Goal: Task Accomplishment & Management: Complete application form

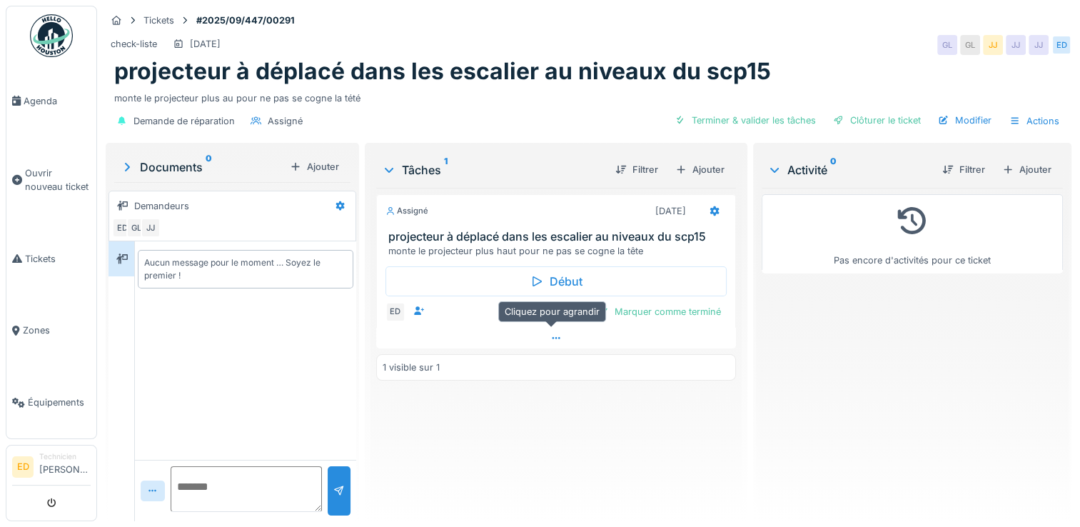
click at [546, 343] on div at bounding box center [556, 338] width 360 height 21
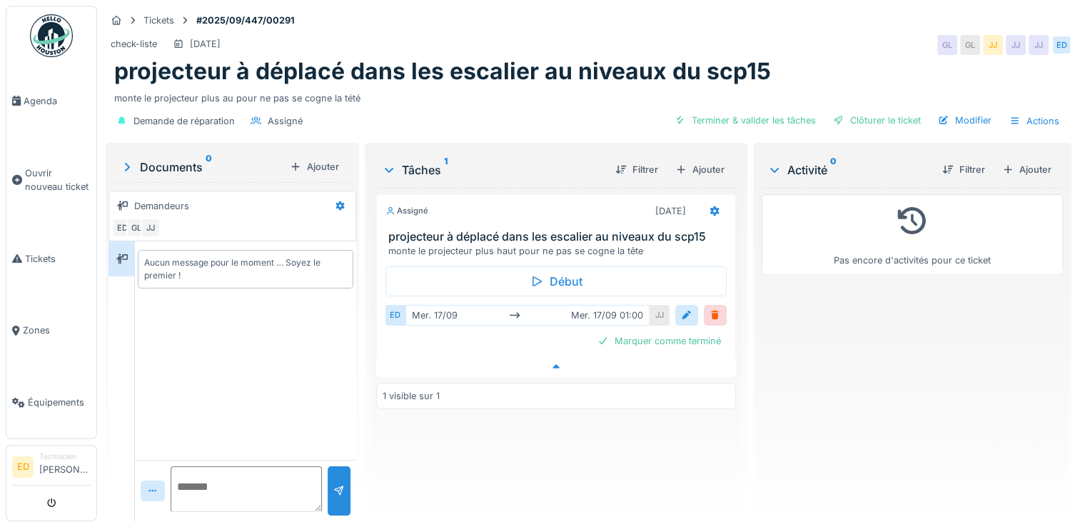
scroll to position [11, 0]
click at [785, 111] on div "Terminer & valider les tâches" at bounding box center [745, 120] width 153 height 19
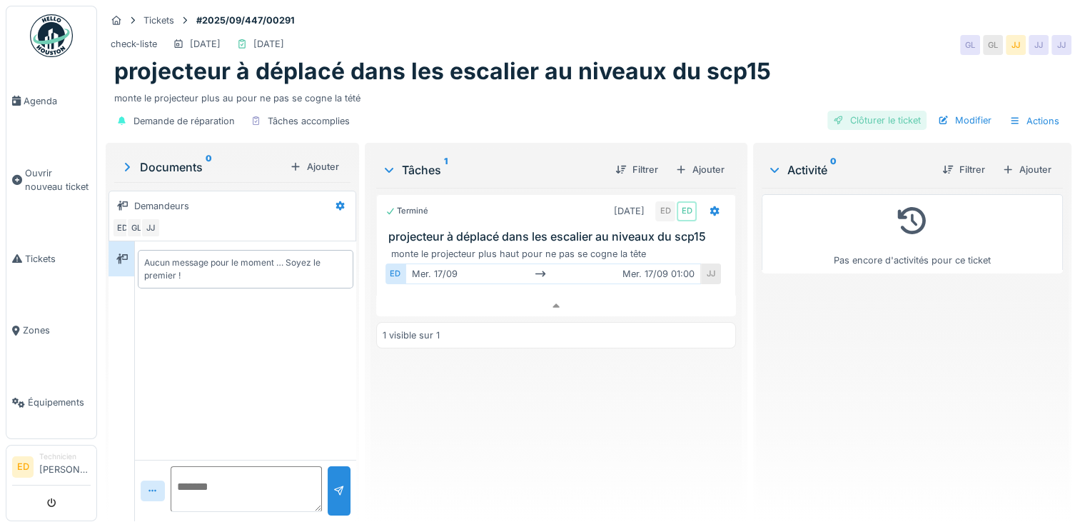
click at [859, 111] on div "Clôturer le ticket" at bounding box center [876, 120] width 99 height 19
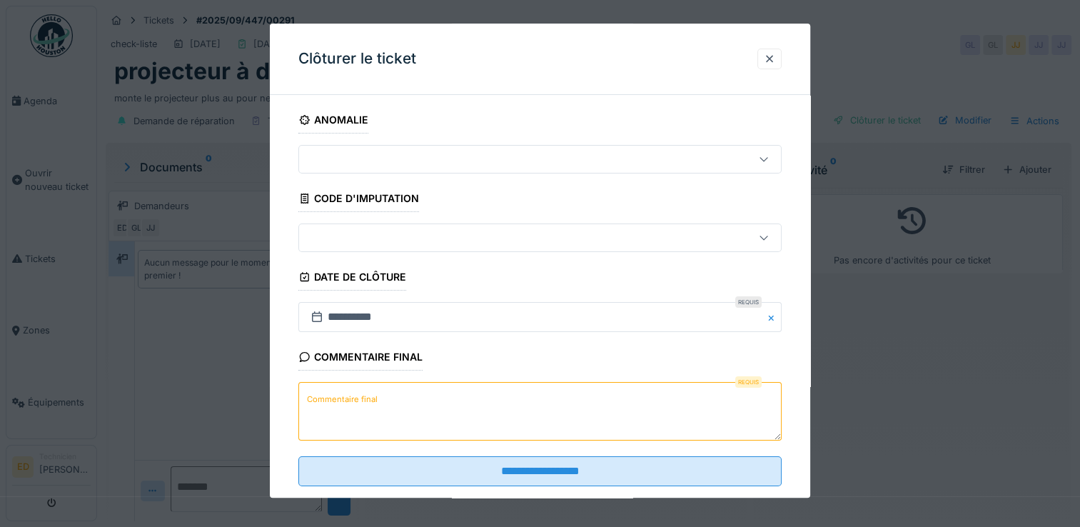
click at [445, 402] on textarea "Commentaire final" at bounding box center [539, 412] width 483 height 59
click at [767, 53] on div at bounding box center [769, 59] width 24 height 21
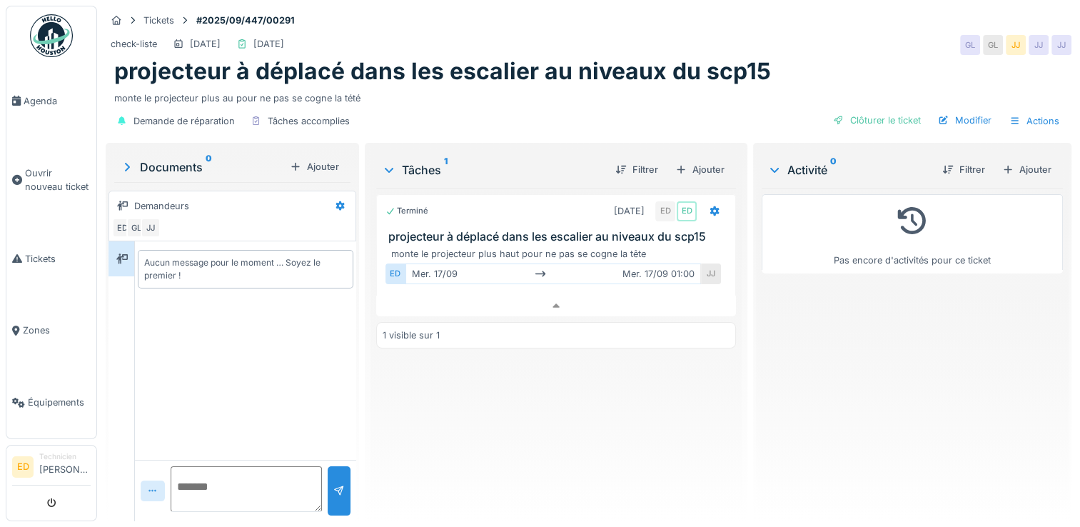
click at [153, 489] on div at bounding box center [153, 490] width 24 height 21
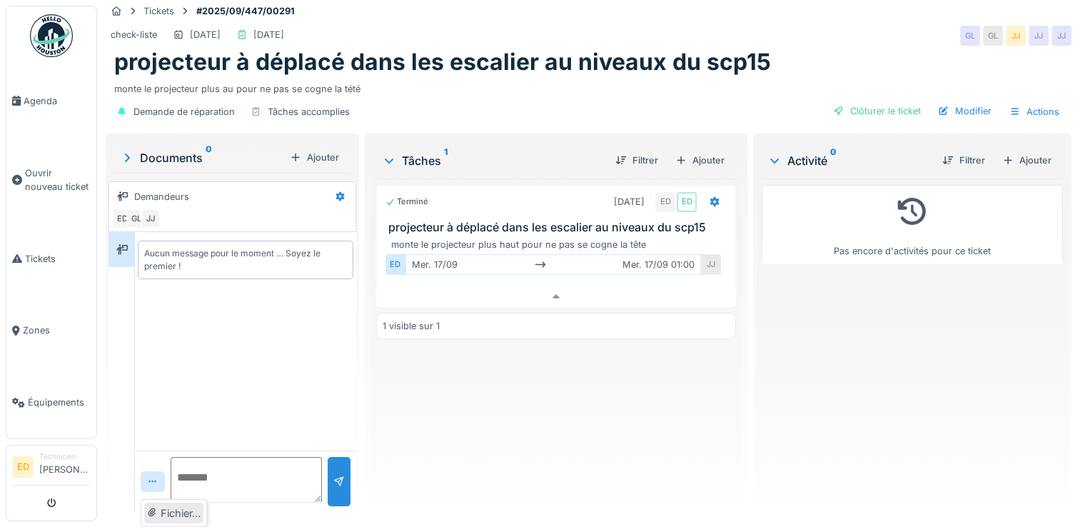
click at [166, 506] on div "Fichier…" at bounding box center [173, 512] width 59 height 21
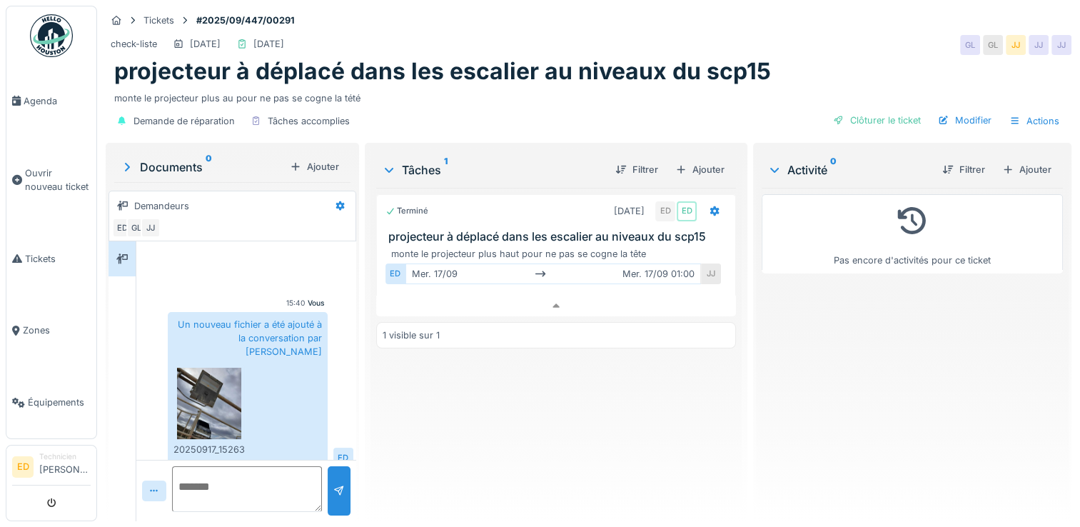
click at [259, 476] on textarea at bounding box center [247, 489] width 150 height 46
click at [223, 484] on textarea at bounding box center [247, 489] width 150 height 46
click at [256, 492] on textarea "**********" at bounding box center [245, 489] width 147 height 46
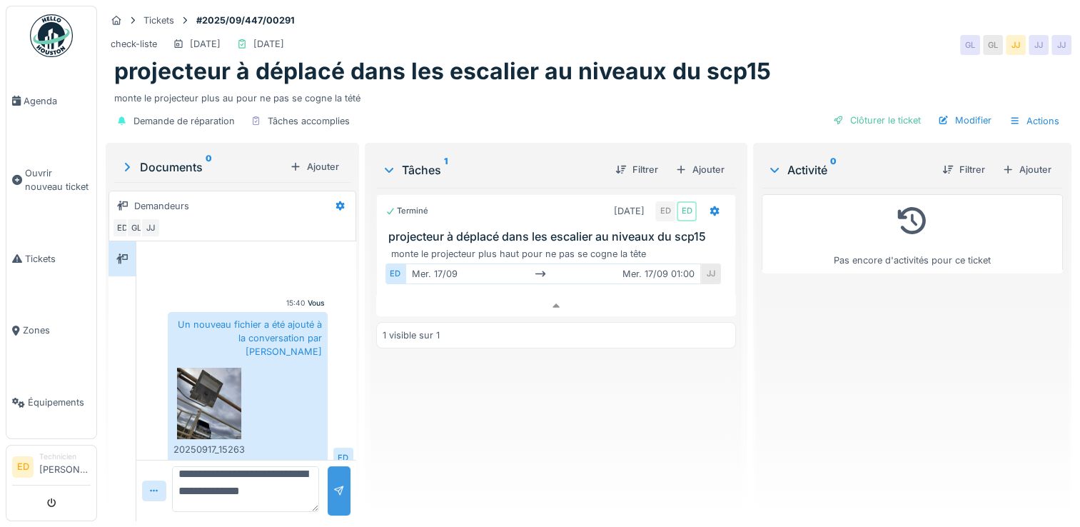
type textarea "**********"
click at [336, 484] on div at bounding box center [338, 491] width 11 height 14
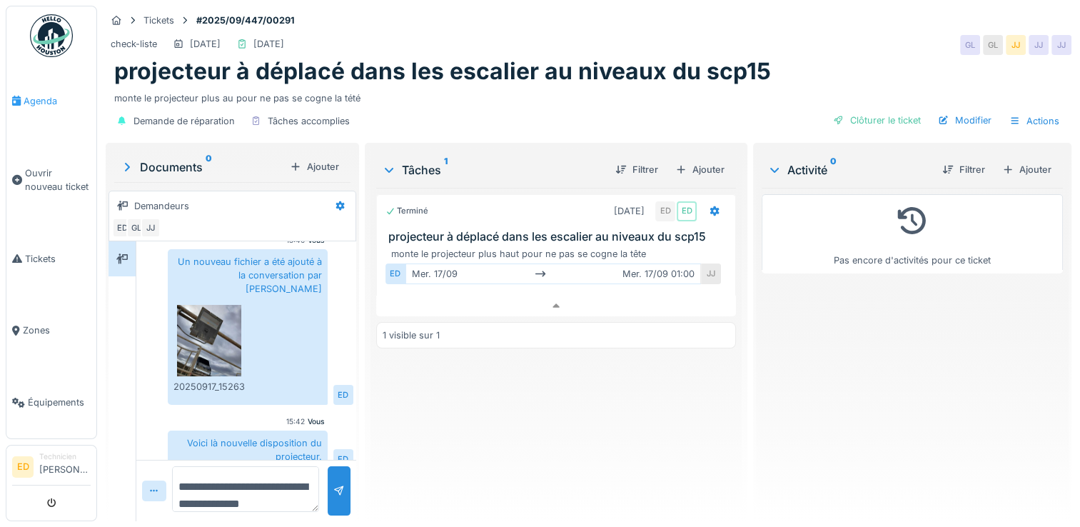
click at [20, 109] on link "Agenda" at bounding box center [51, 101] width 90 height 72
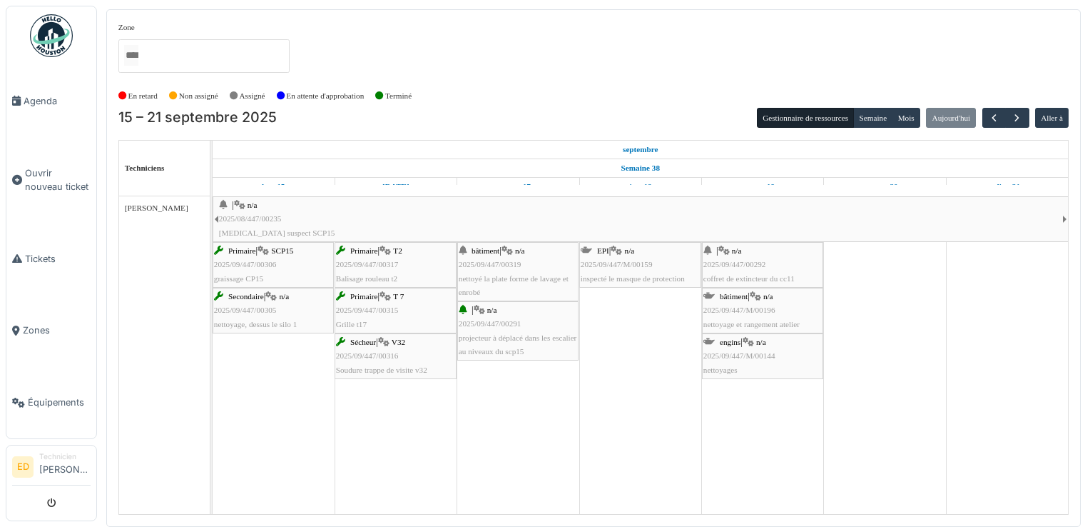
click at [796, 350] on div "engins | n/a 2025/09/447/M/00144 nettoyages" at bounding box center [763, 355] width 118 height 41
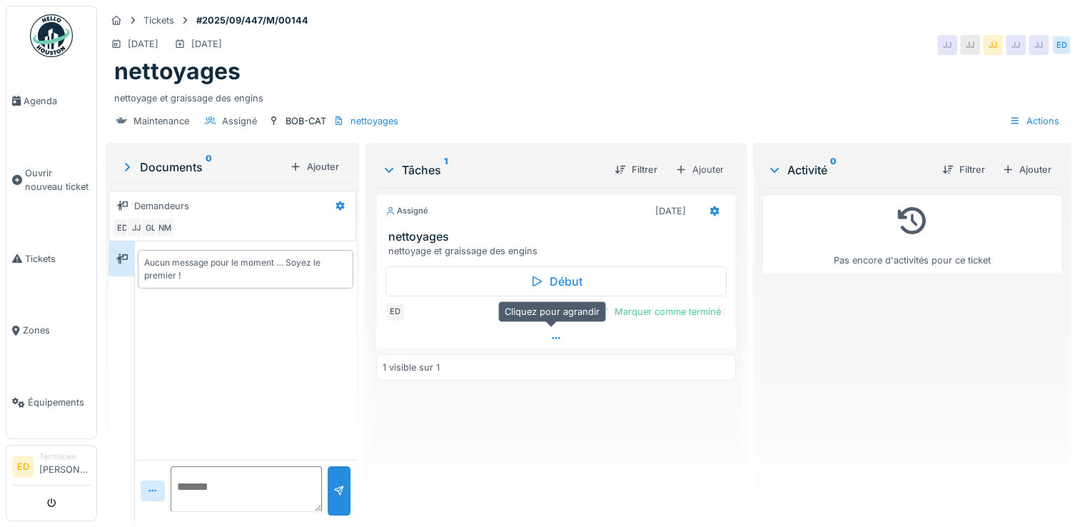
click at [550, 338] on icon at bounding box center [555, 337] width 11 height 9
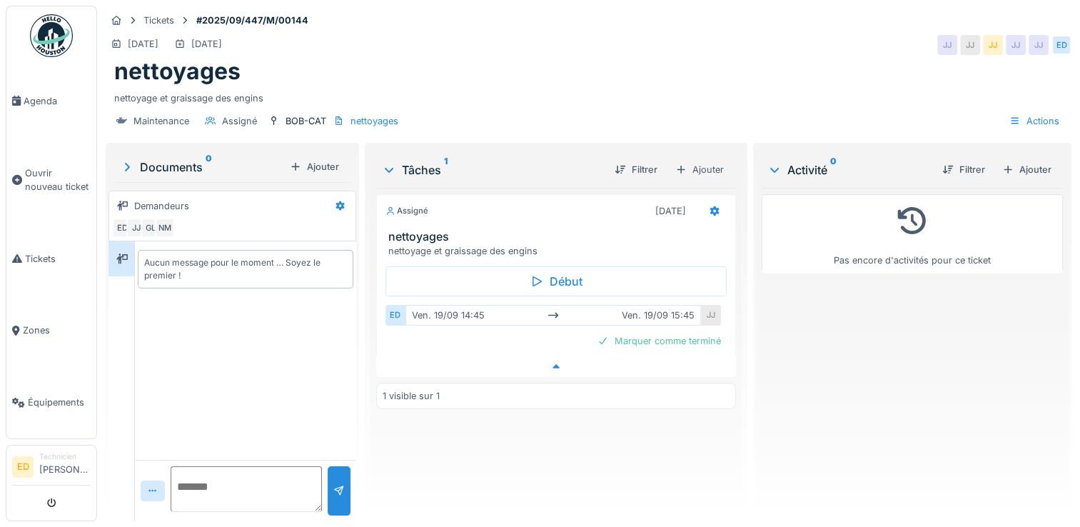
scroll to position [11, 0]
click at [64, 103] on span "Agenda" at bounding box center [57, 101] width 67 height 14
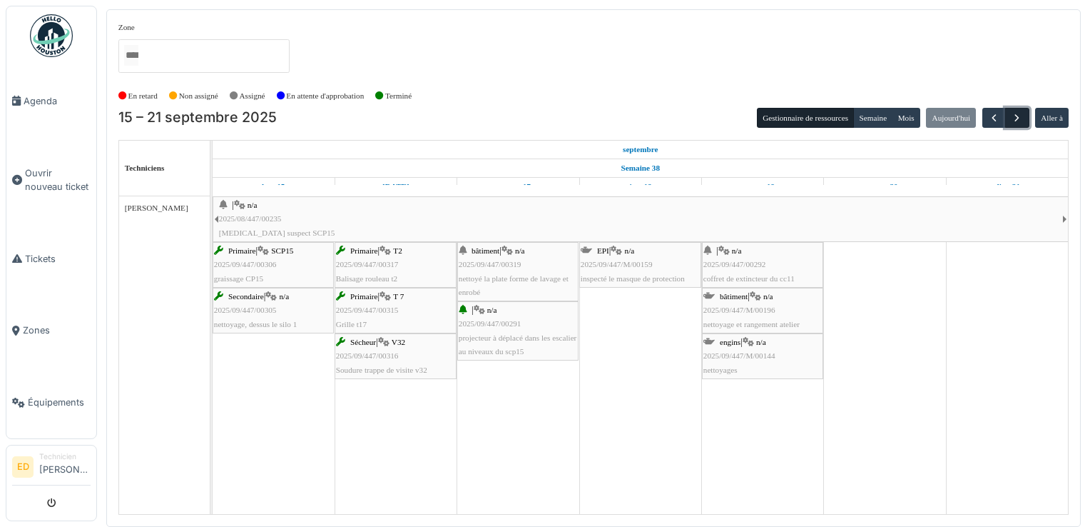
click at [1020, 118] on span "button" at bounding box center [1017, 118] width 12 height 12
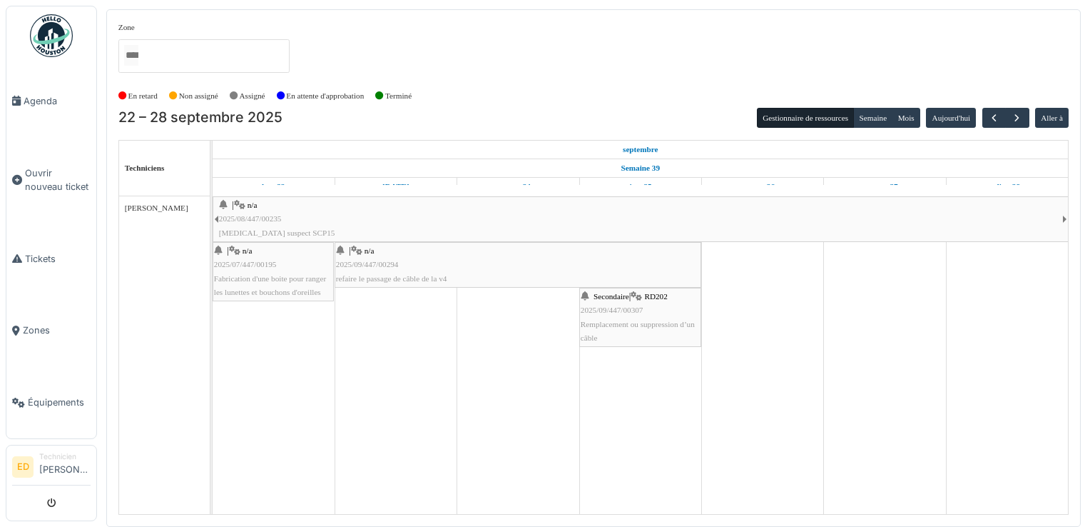
click at [980, 140] on table "Techniciens septembre Semaine 39 lun. 22 mar. 23 mer. 24 jeu. 25 ven. 26 sam. 2…" at bounding box center [593, 327] width 951 height 375
click at [991, 118] on span "button" at bounding box center [994, 118] width 12 height 12
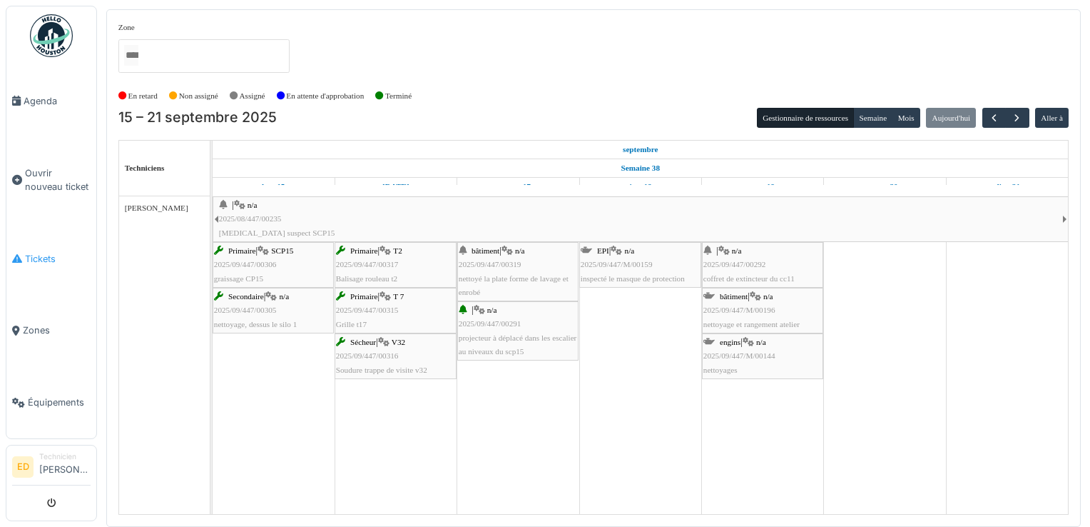
click at [35, 244] on link "Tickets" at bounding box center [51, 259] width 90 height 72
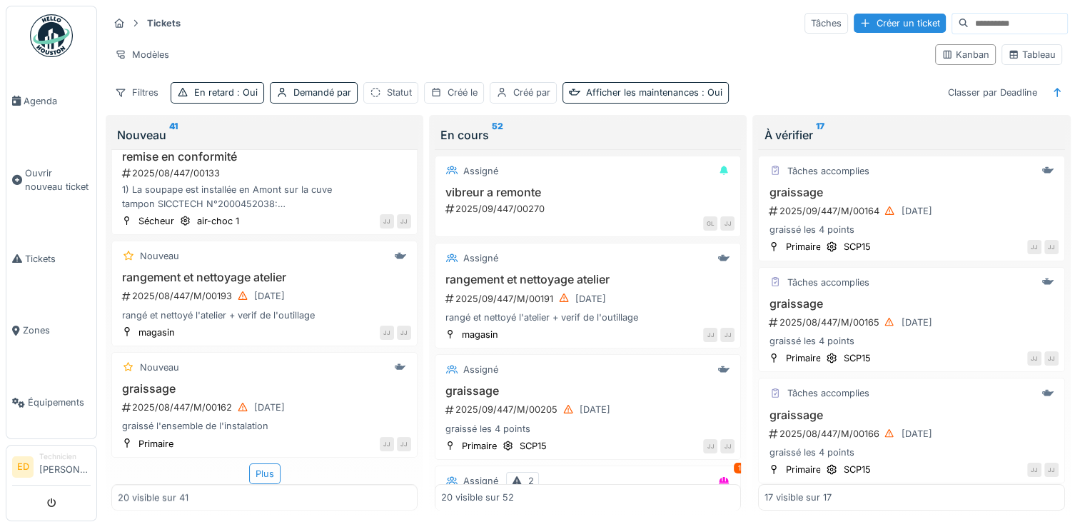
scroll to position [1783, 0]
click at [254, 477] on div "Plus" at bounding box center [264, 473] width 31 height 21
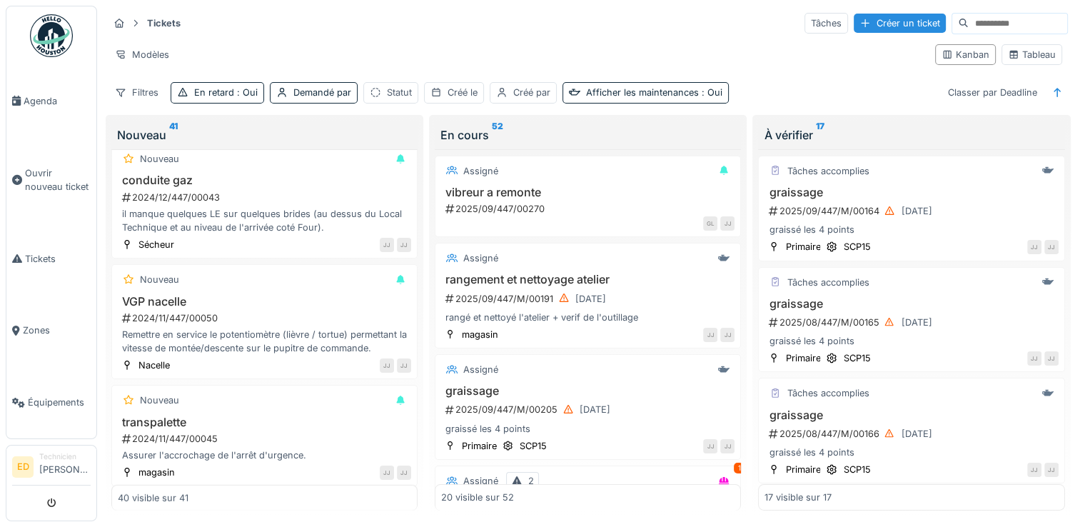
scroll to position [3904, 0]
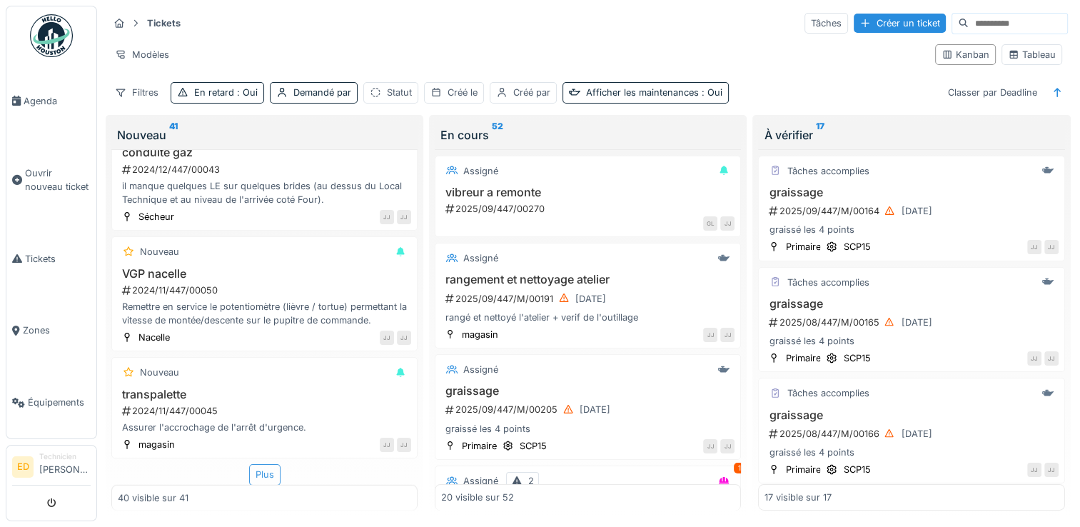
click at [265, 479] on div "Plus" at bounding box center [264, 474] width 31 height 21
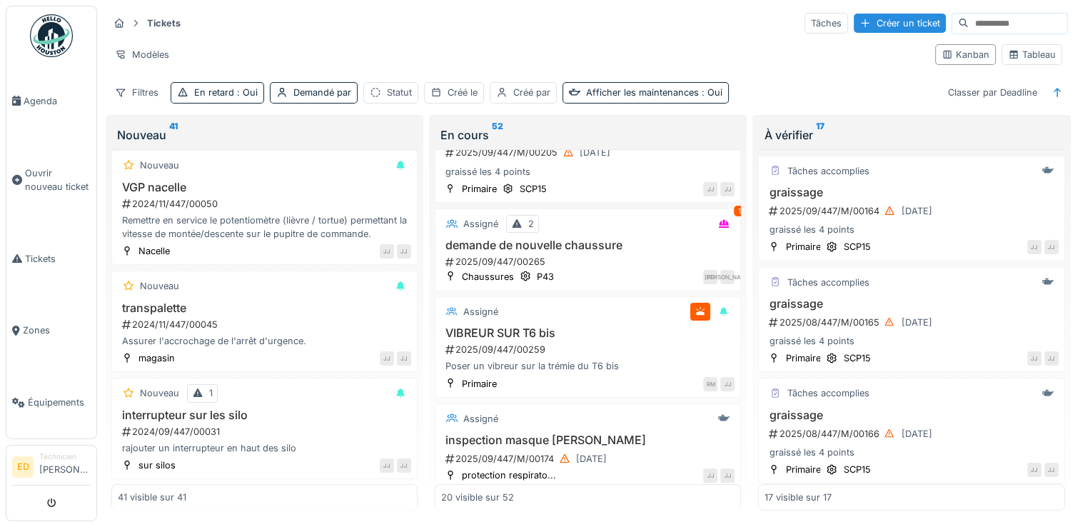
scroll to position [285, 0]
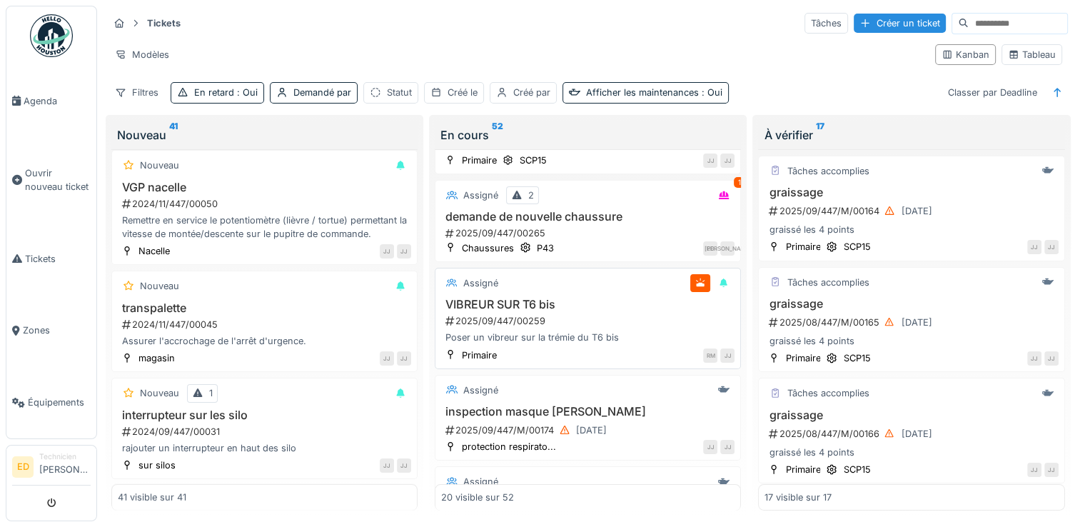
click at [619, 197] on div "Assigné 2 1" at bounding box center [587, 195] width 293 height 18
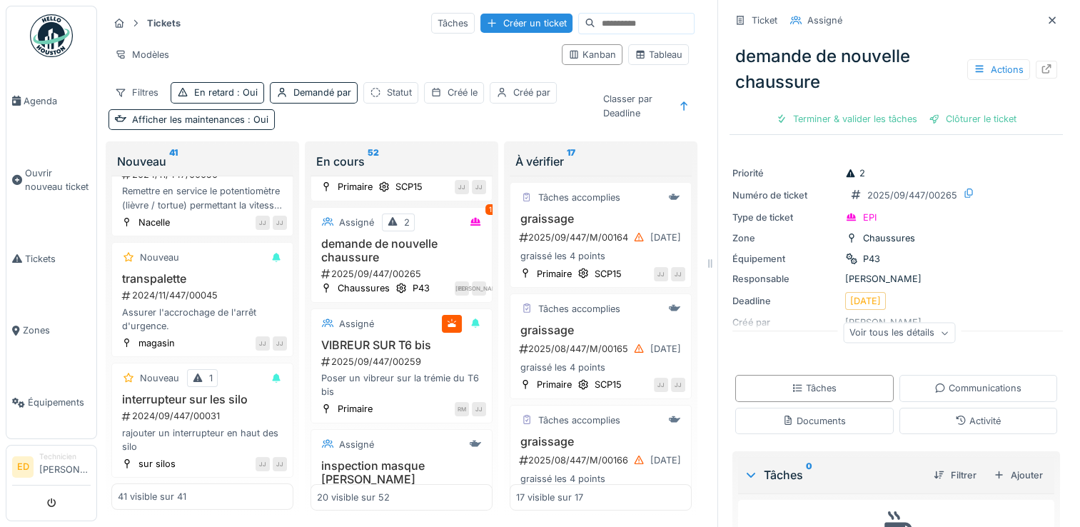
click at [895, 330] on div "Voir tous les détails" at bounding box center [899, 333] width 112 height 21
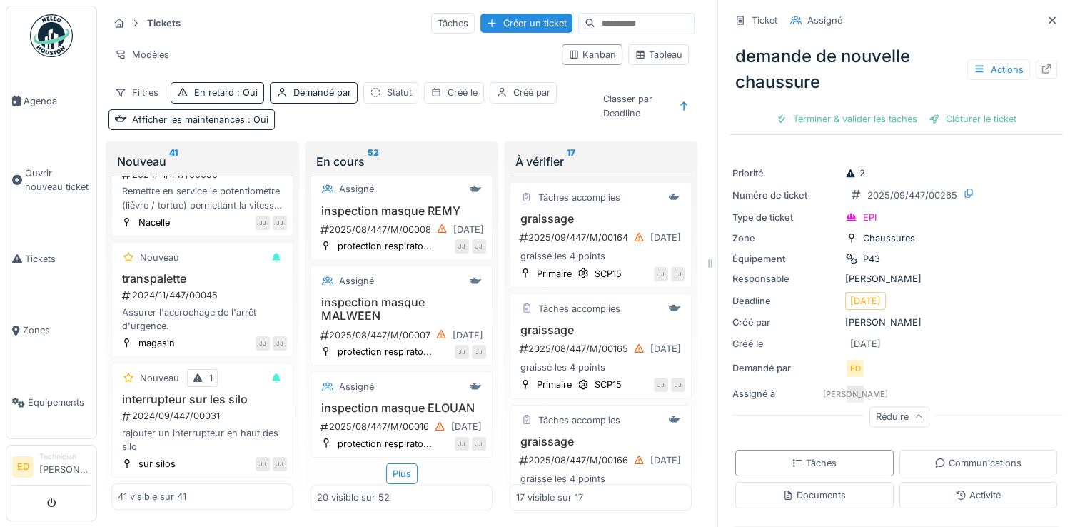
scroll to position [1861, 0]
click at [388, 463] on div "Plus" at bounding box center [401, 473] width 31 height 21
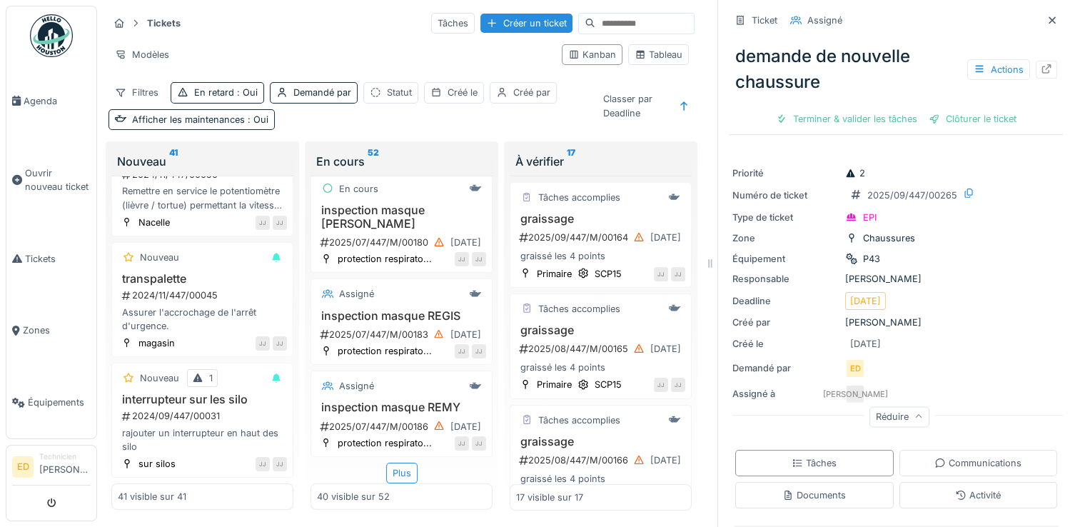
scroll to position [4063, 0]
click at [388, 464] on div "Plus" at bounding box center [401, 472] width 31 height 21
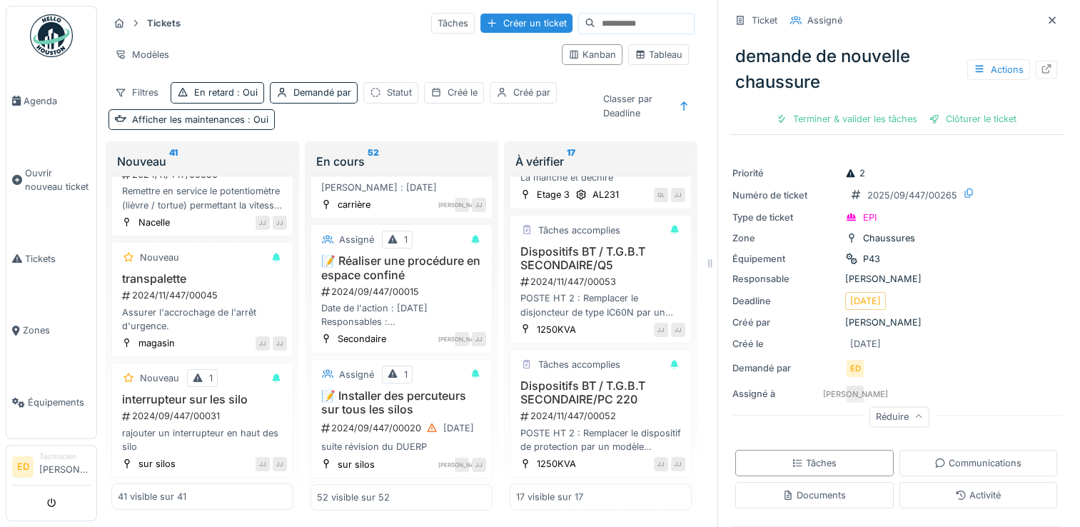
scroll to position [1805, 0]
click at [746, 98] on div "demande de nouvelle chaussure Actions" at bounding box center [895, 69] width 333 height 63
click at [976, 74] on div "Actions" at bounding box center [998, 69] width 63 height 21
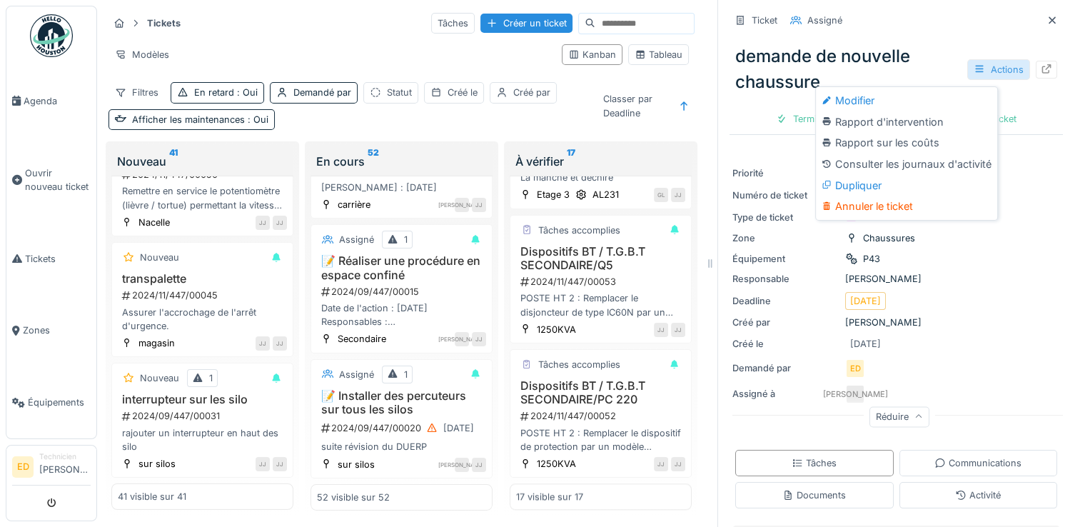
click at [976, 74] on div "Actions" at bounding box center [998, 69] width 63 height 21
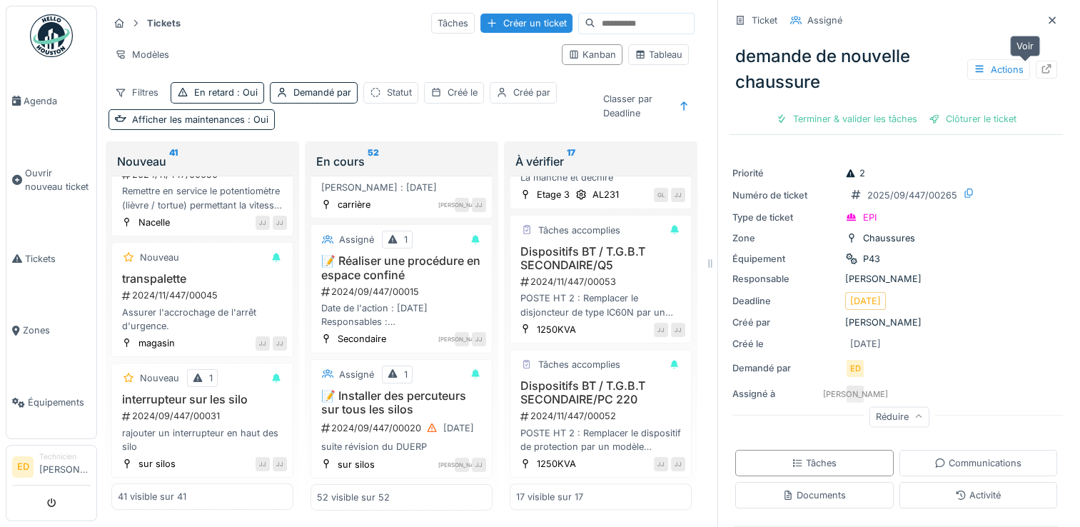
click at [1040, 75] on div at bounding box center [1045, 70] width 11 height 14
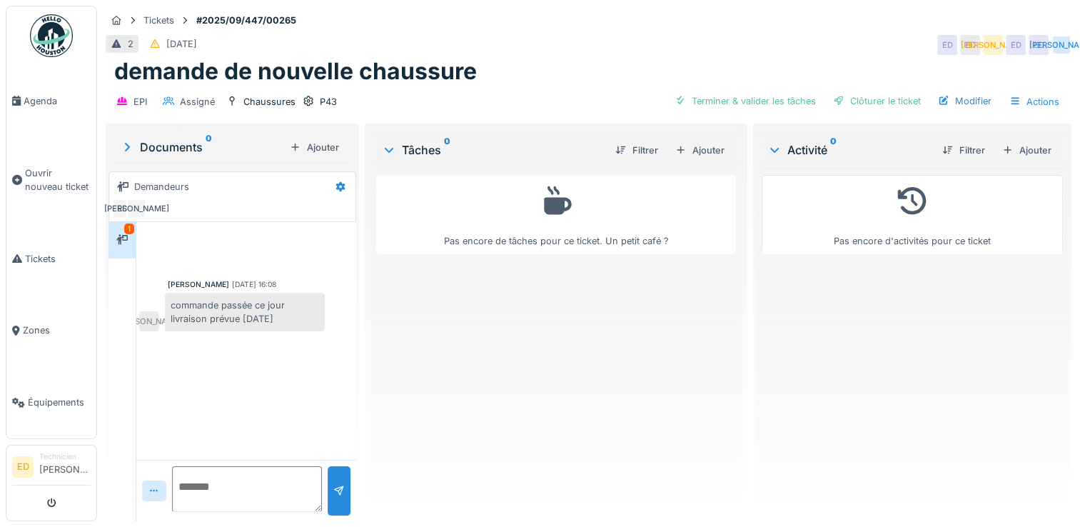
click at [220, 486] on textarea at bounding box center [247, 489] width 150 height 46
type textarea "*********"
